Goal: Task Accomplishment & Management: Use online tool/utility

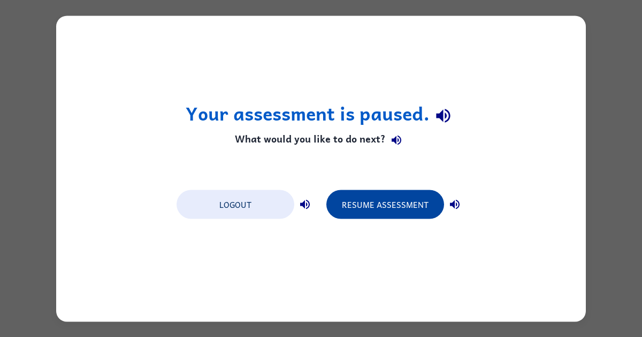
click at [399, 201] on button "Resume Assessment" at bounding box center [385, 203] width 118 height 29
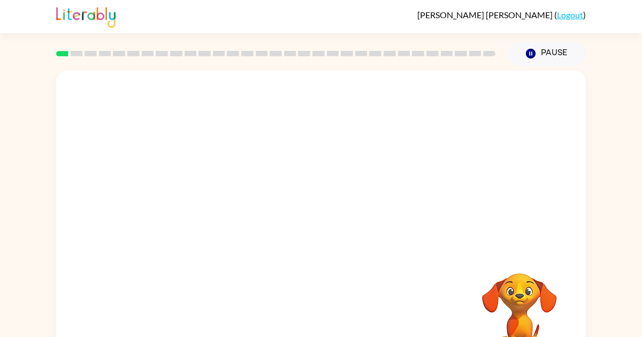
scroll to position [40, 0]
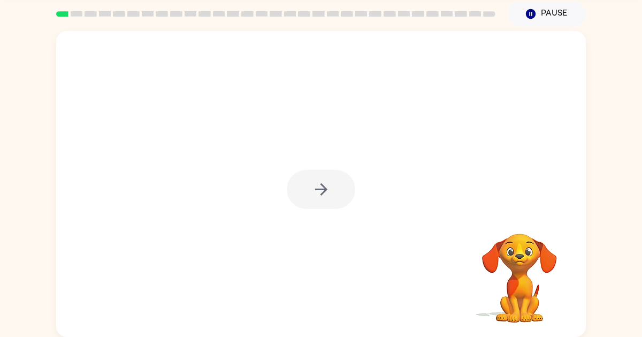
click at [324, 190] on icon "button" at bounding box center [321, 189] width 12 height 12
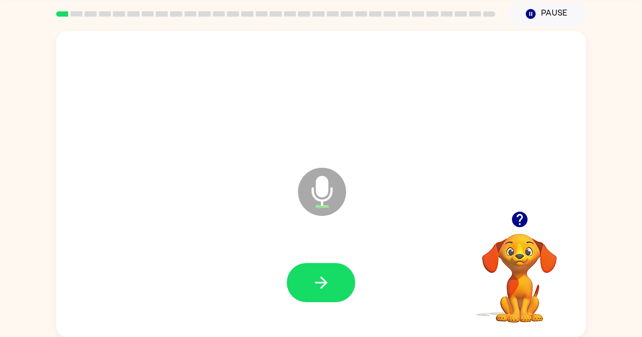
click at [324, 190] on icon "Microphone The Microphone is here when it is your turn to talk" at bounding box center [375, 205] width 161 height 80
click at [321, 263] on button "button" at bounding box center [321, 282] width 68 height 39
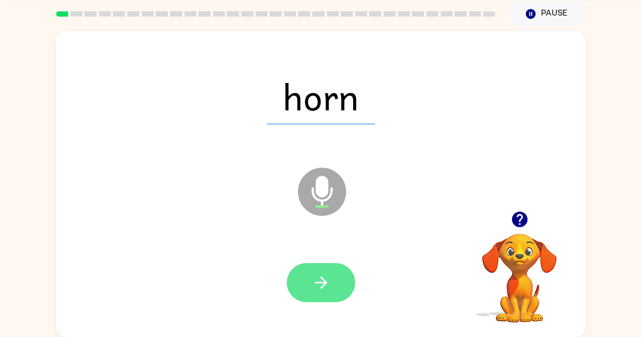
click at [335, 282] on button "button" at bounding box center [321, 282] width 68 height 39
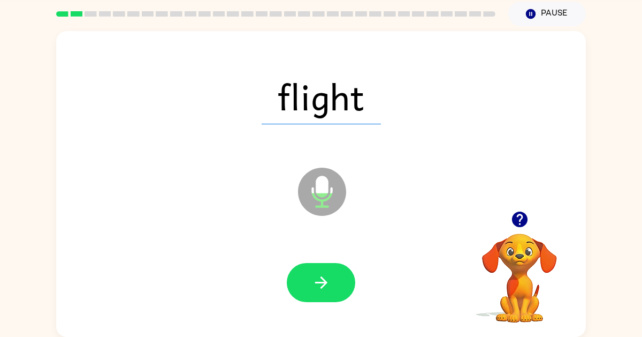
click at [335, 282] on button "button" at bounding box center [321, 282] width 68 height 39
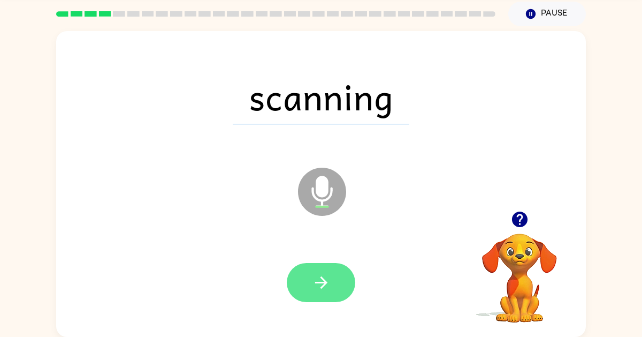
click at [322, 280] on icon "button" at bounding box center [321, 282] width 19 height 19
click at [318, 285] on icon "button" at bounding box center [321, 282] width 19 height 19
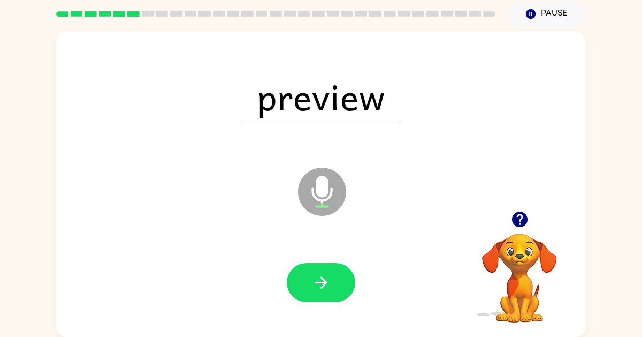
click at [318, 285] on icon "button" at bounding box center [321, 282] width 19 height 19
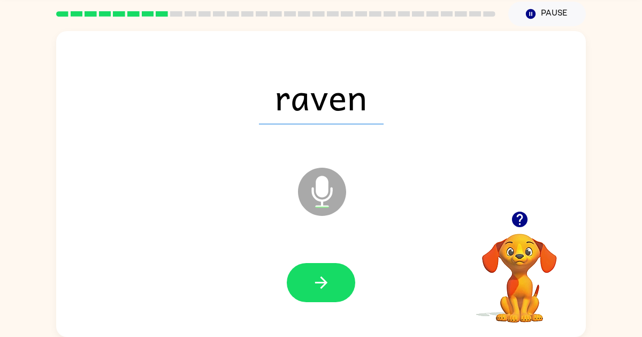
click at [318, 285] on icon "button" at bounding box center [321, 282] width 19 height 19
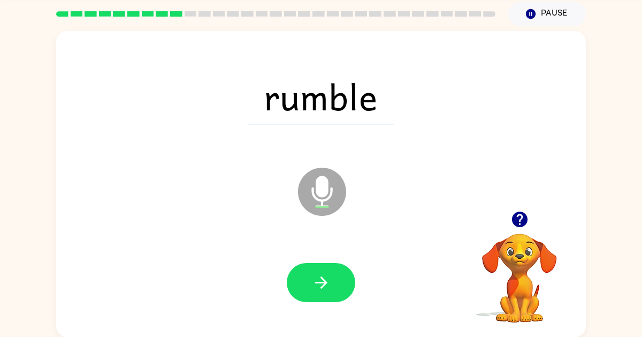
click at [318, 285] on icon "button" at bounding box center [321, 282] width 19 height 19
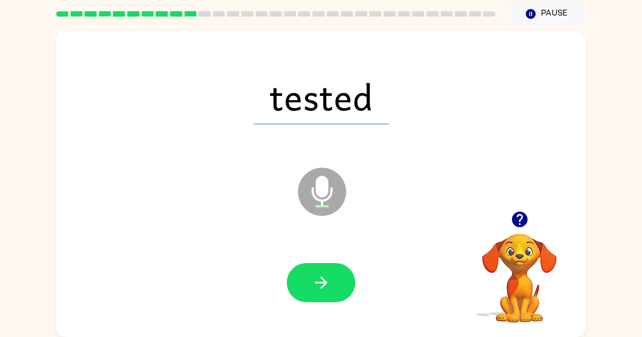
click at [318, 285] on icon "button" at bounding box center [321, 282] width 19 height 19
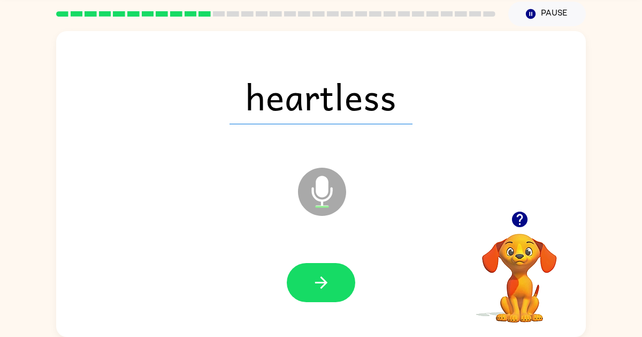
click at [318, 285] on icon "button" at bounding box center [321, 282] width 19 height 19
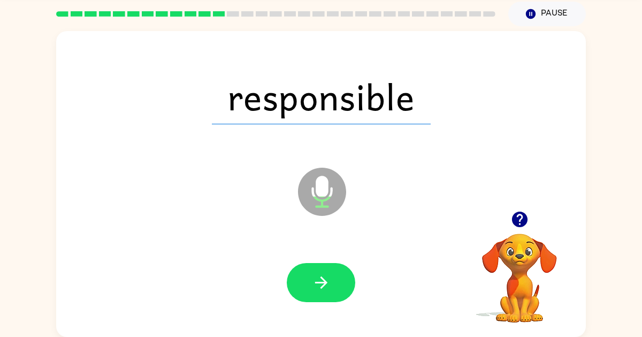
click at [318, 285] on icon "button" at bounding box center [321, 282] width 19 height 19
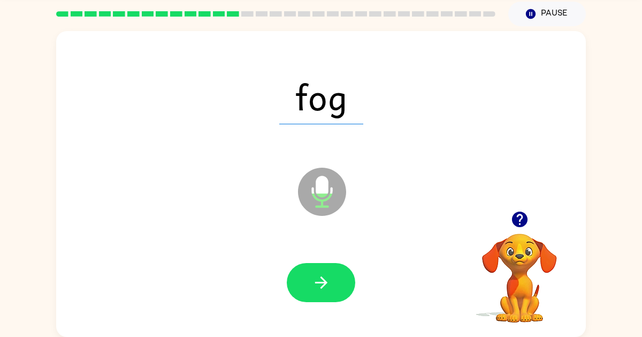
click at [318, 285] on icon "button" at bounding box center [321, 282] width 19 height 19
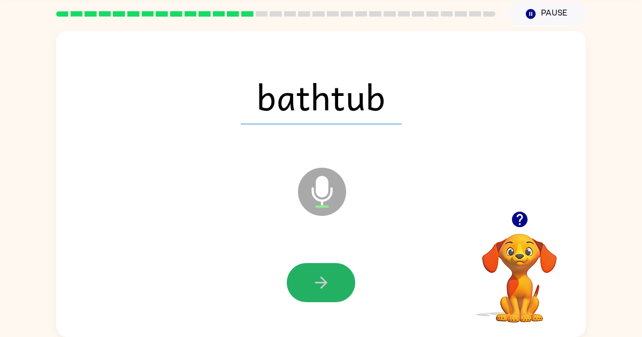
click at [318, 285] on icon "button" at bounding box center [321, 282] width 19 height 19
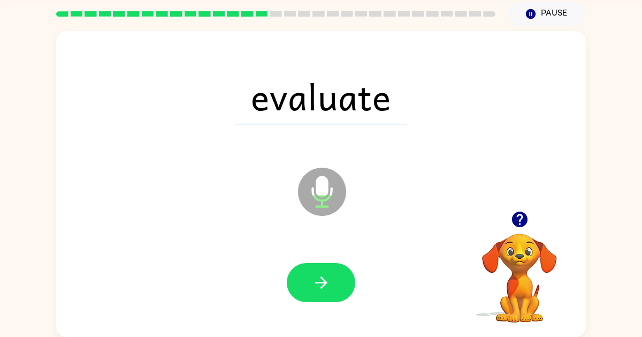
click at [318, 285] on icon "button" at bounding box center [321, 282] width 19 height 19
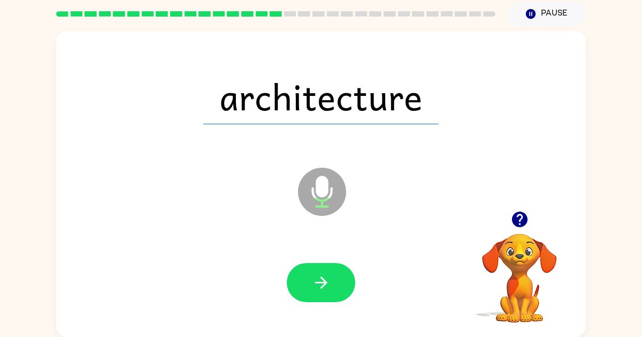
click at [318, 285] on icon "button" at bounding box center [321, 282] width 19 height 19
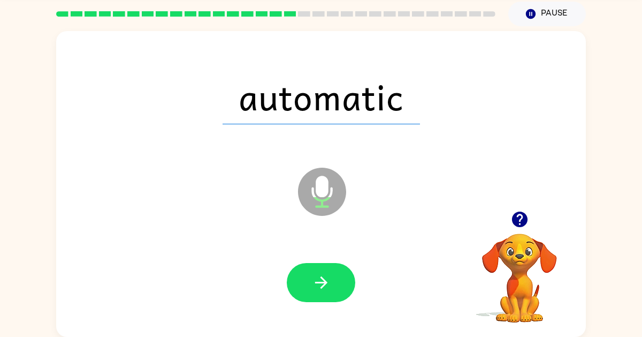
click at [318, 285] on icon "button" at bounding box center [321, 282] width 19 height 19
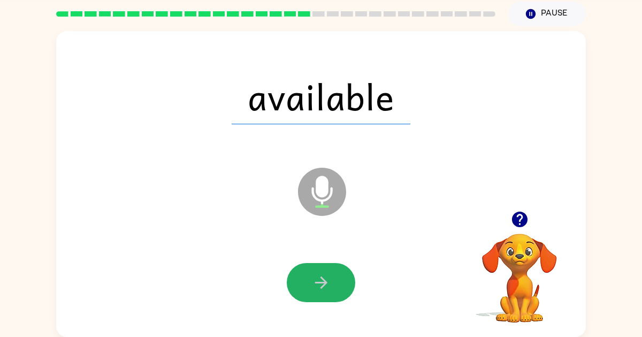
click at [318, 285] on icon "button" at bounding box center [321, 282] width 19 height 19
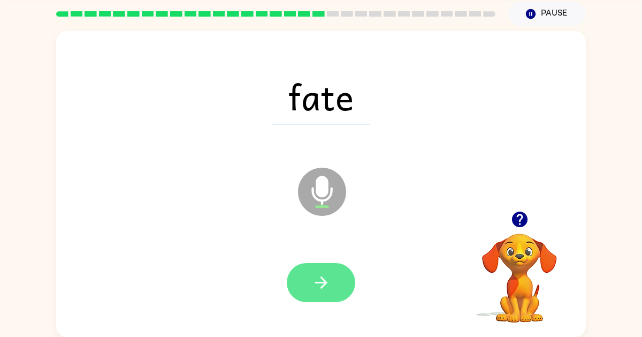
click at [314, 285] on icon "button" at bounding box center [321, 282] width 19 height 19
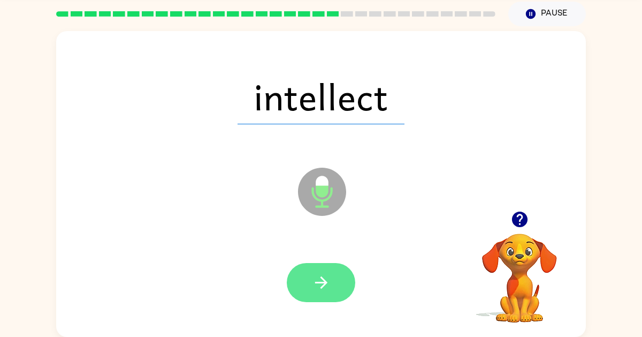
click at [321, 285] on icon "button" at bounding box center [321, 282] width 19 height 19
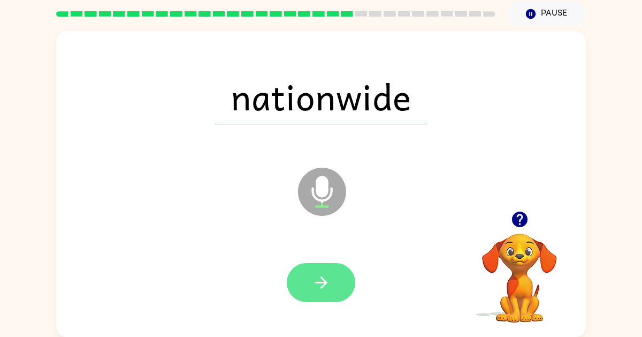
click at [330, 281] on icon "button" at bounding box center [321, 282] width 19 height 19
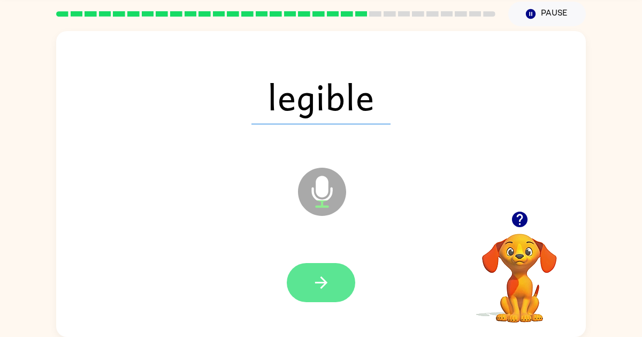
click at [318, 274] on icon "button" at bounding box center [321, 282] width 19 height 19
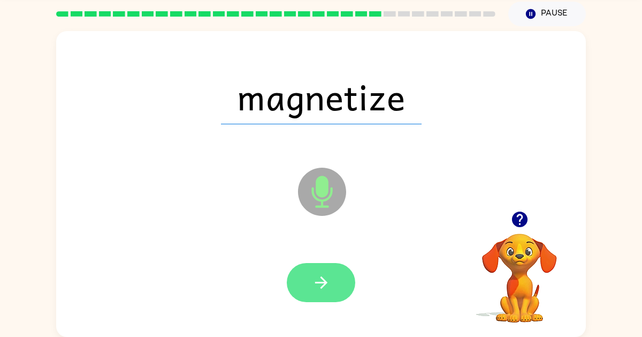
click at [329, 274] on icon "button" at bounding box center [321, 282] width 19 height 19
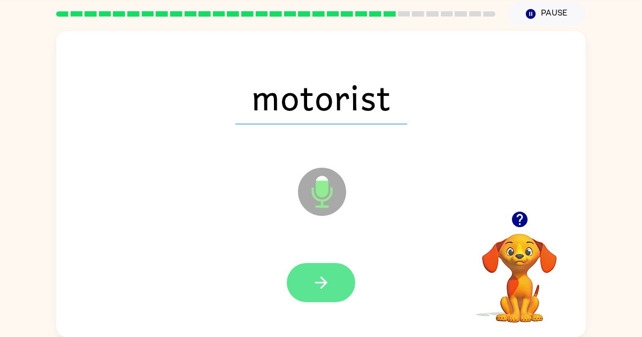
click at [324, 286] on icon "button" at bounding box center [321, 282] width 19 height 19
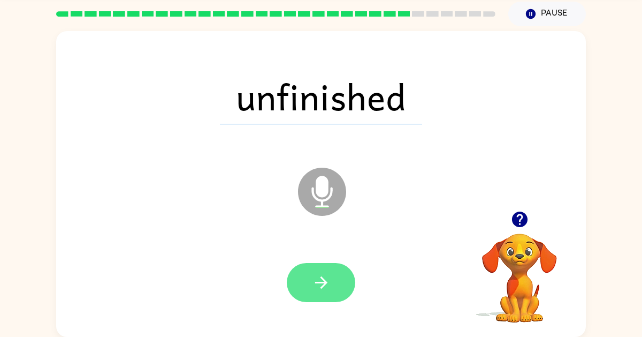
click at [332, 271] on button "button" at bounding box center [321, 282] width 68 height 39
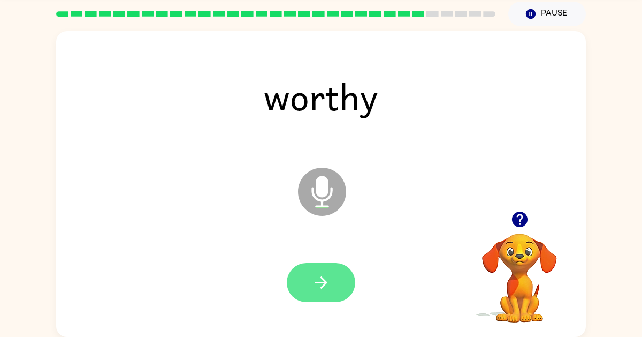
click at [302, 281] on button "button" at bounding box center [321, 282] width 68 height 39
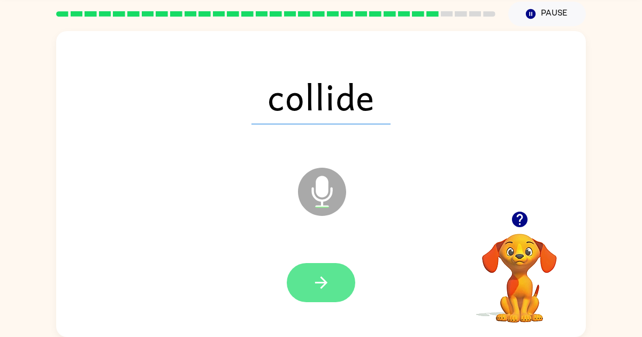
click at [318, 294] on button "button" at bounding box center [321, 282] width 68 height 39
click at [316, 281] on icon "button" at bounding box center [321, 282] width 19 height 19
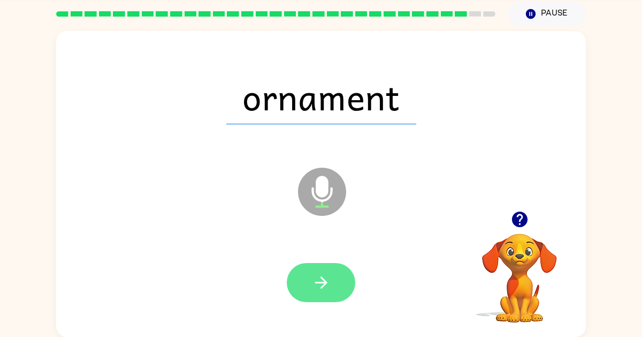
click at [320, 277] on icon "button" at bounding box center [321, 282] width 19 height 19
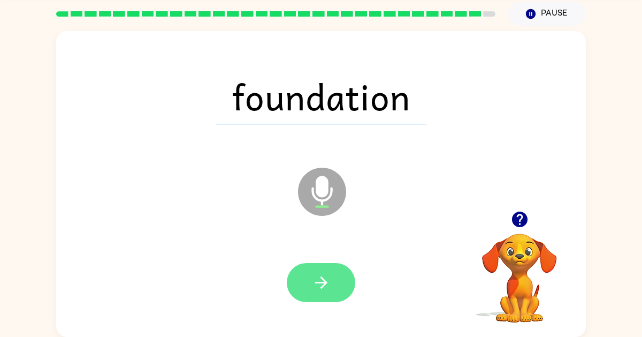
click at [325, 281] on icon "button" at bounding box center [321, 282] width 12 height 12
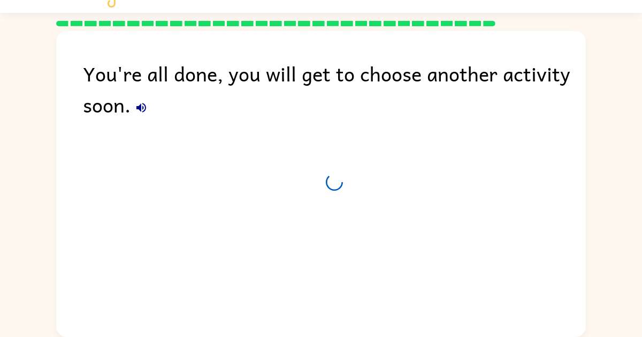
scroll to position [20, 0]
